Goal: Information Seeking & Learning: Understand process/instructions

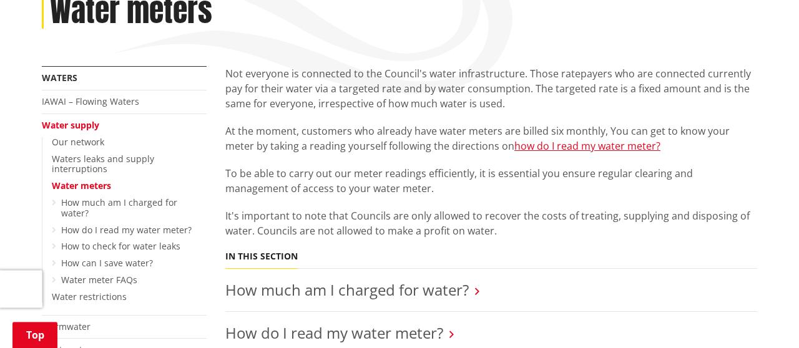
scroll to position [213, 0]
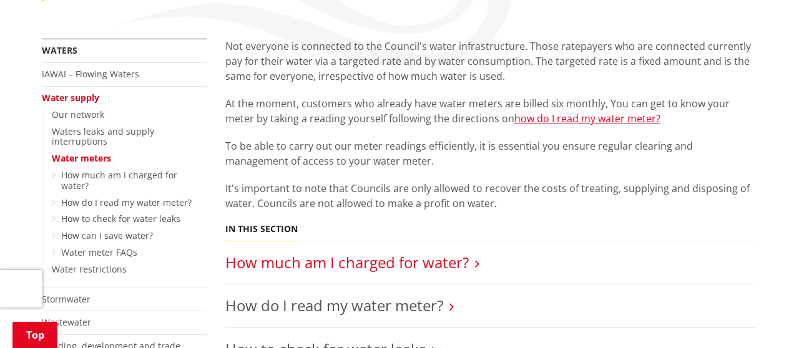
click at [347, 264] on link "How much am I charged for water?" at bounding box center [346, 262] width 243 height 21
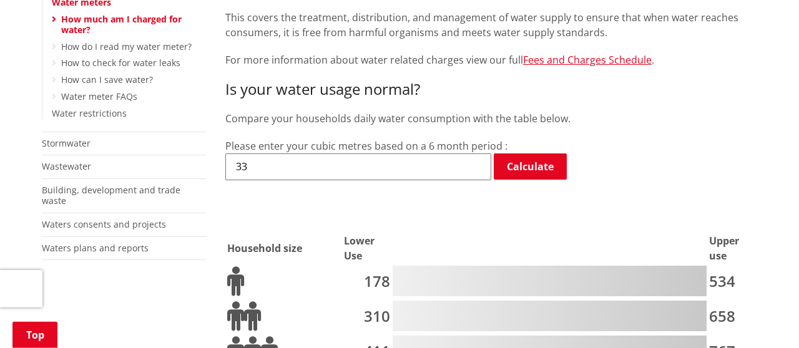
scroll to position [356, 0]
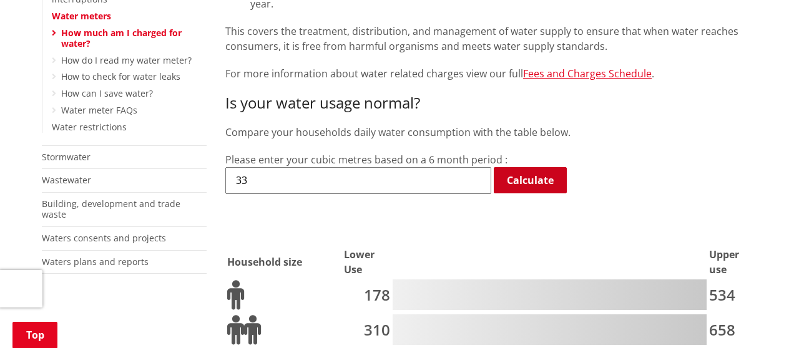
click at [532, 167] on link "Calculate" at bounding box center [530, 180] width 73 height 26
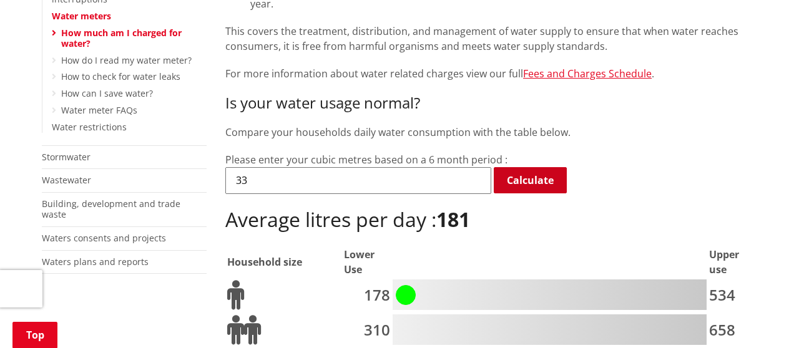
click at [529, 167] on link "Calculate" at bounding box center [530, 180] width 73 height 26
click at [539, 167] on link "Calculate" at bounding box center [530, 180] width 73 height 26
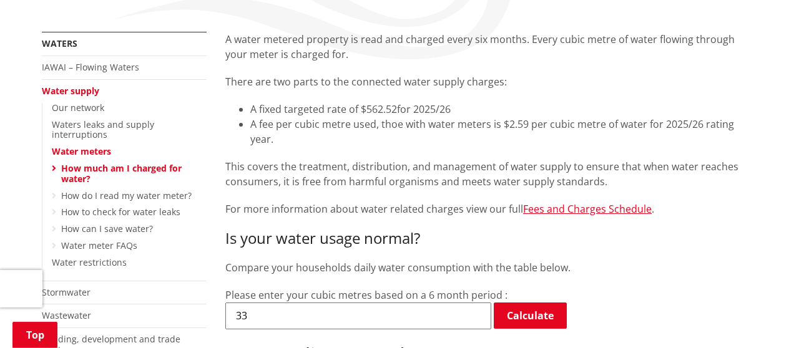
scroll to position [220, 0]
click at [351, 230] on h3 "Is your water usage normal?" at bounding box center [491, 239] width 532 height 18
click at [349, 230] on h3 "Is your water usage normal?" at bounding box center [491, 239] width 532 height 18
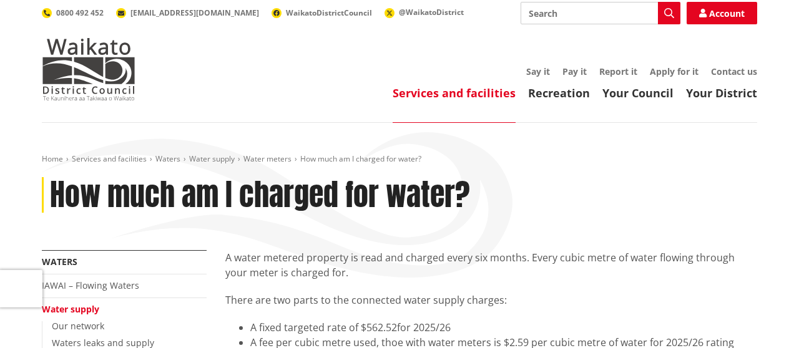
scroll to position [0, 0]
